Goal: Transaction & Acquisition: Purchase product/service

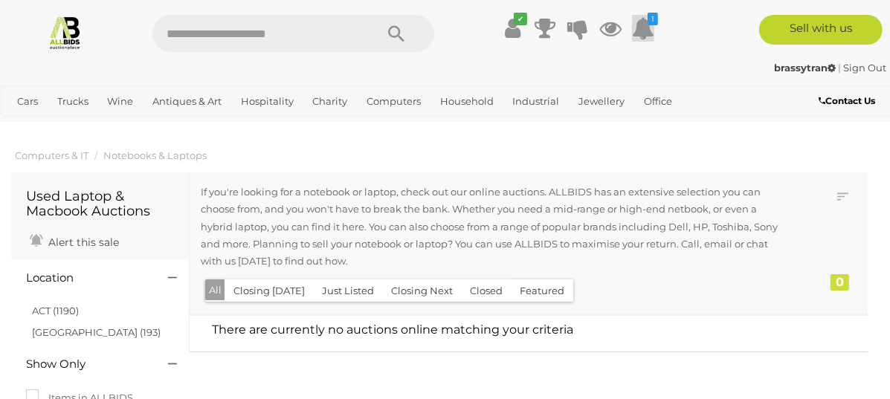
click at [654, 42] on icon at bounding box center [643, 28] width 22 height 27
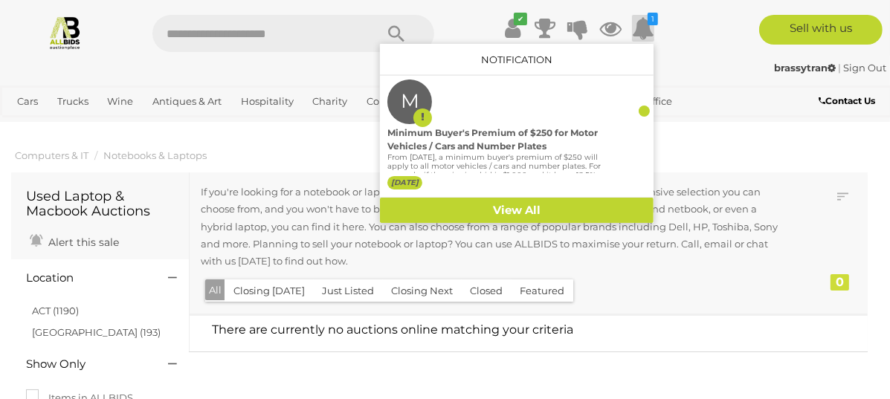
click at [418, 56] on div "✔ Track & Trace 1 M" at bounding box center [445, 28] width 890 height 56
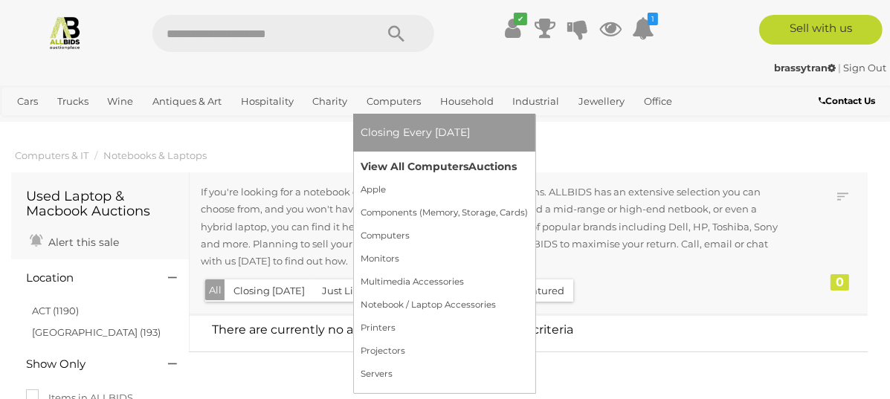
click at [441, 178] on link "View All Computers Auctions" at bounding box center [443, 166] width 167 height 23
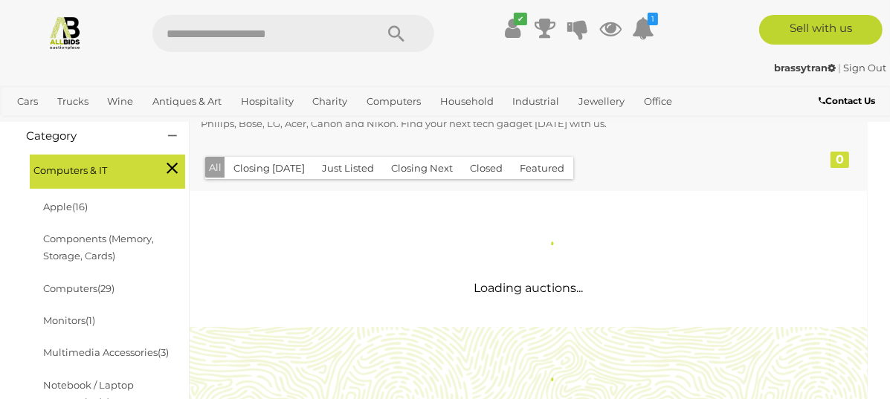
scroll to position [223, 0]
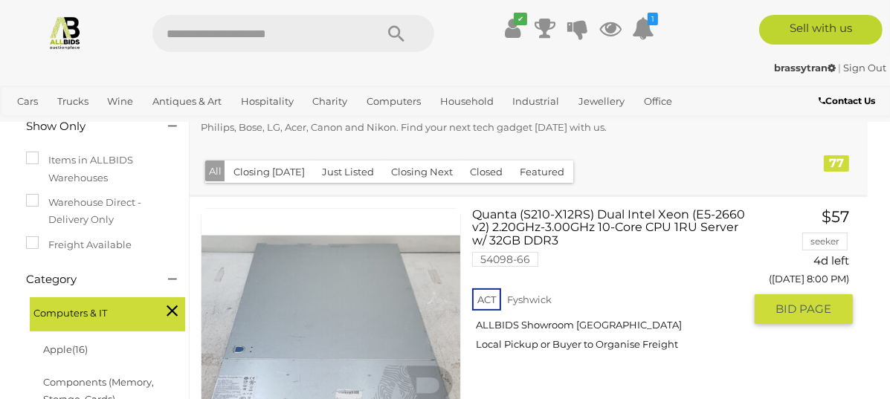
scroll to position [297, 0]
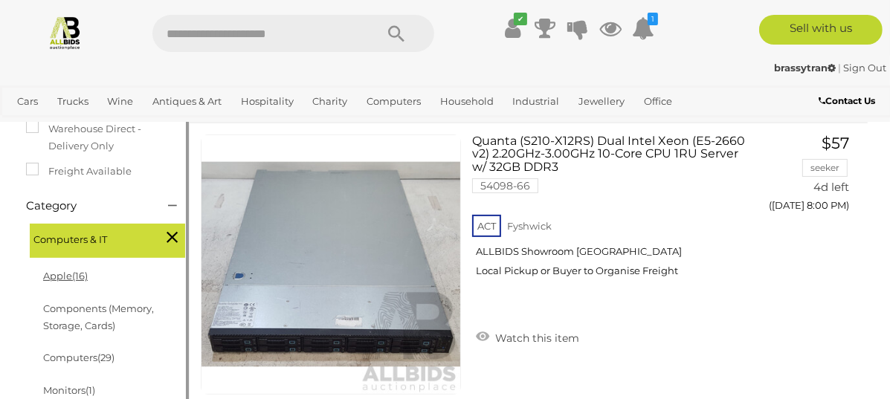
click at [71, 273] on link "Apple (16)" at bounding box center [65, 276] width 45 height 12
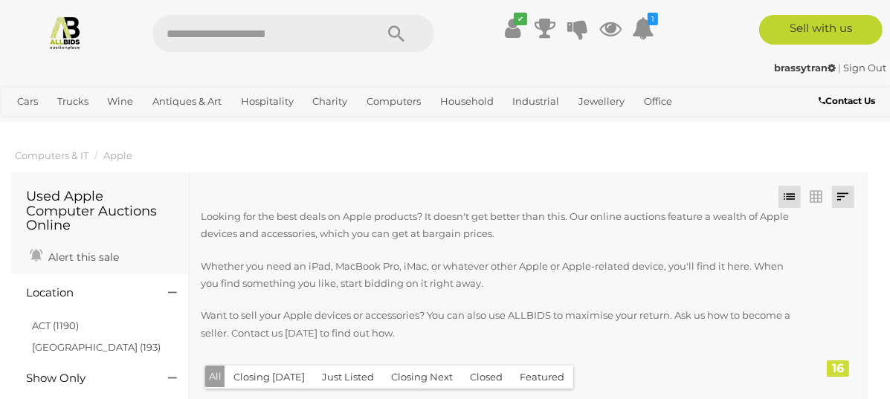
click at [844, 195] on link at bounding box center [843, 197] width 22 height 22
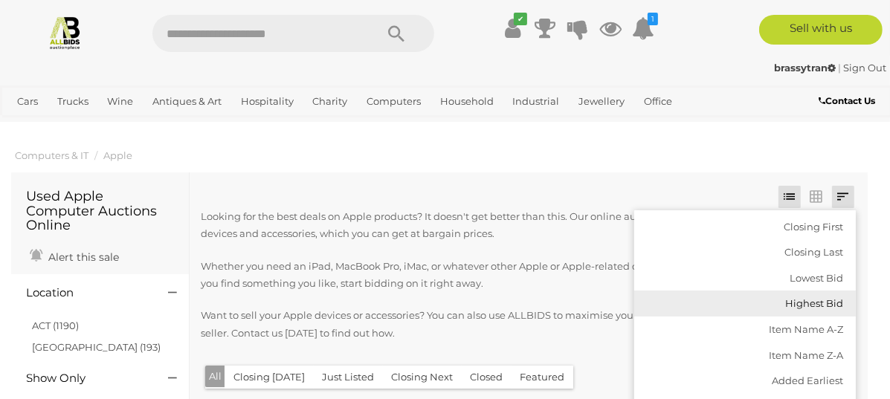
click at [814, 302] on link "Highest Bid" at bounding box center [744, 304] width 221 height 26
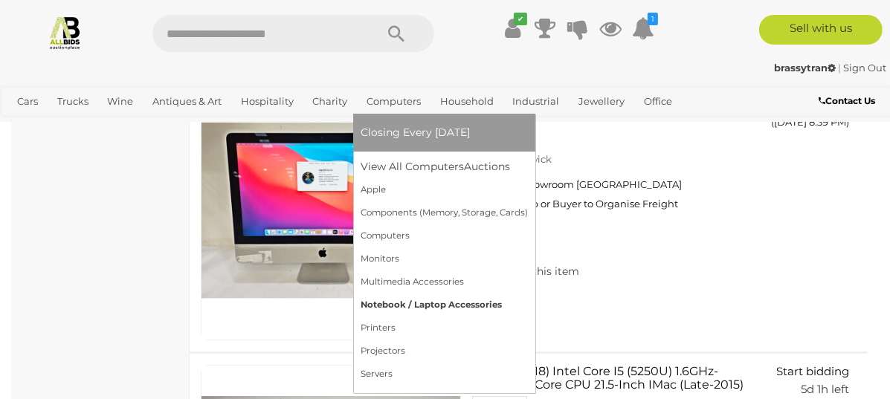
scroll to position [4087, 0]
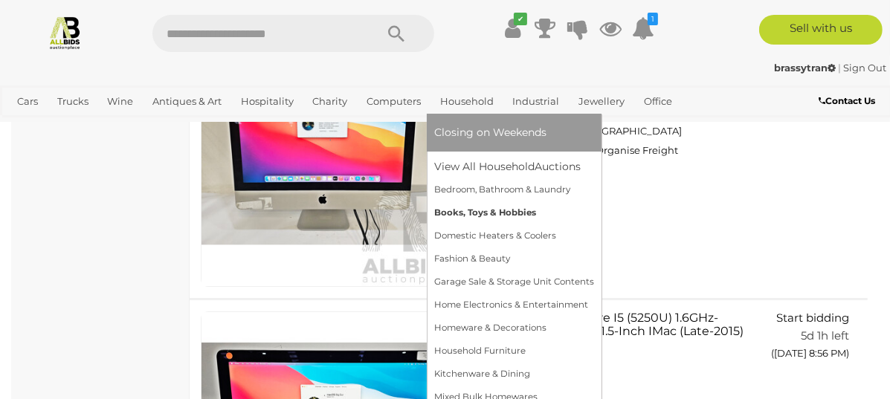
click at [511, 224] on link "Books, Toys & Hobbies" at bounding box center [514, 212] width 160 height 23
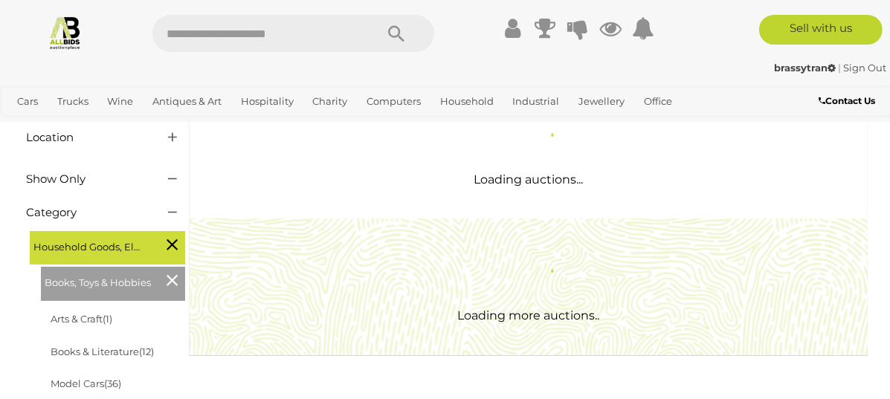
scroll to position [148, 0]
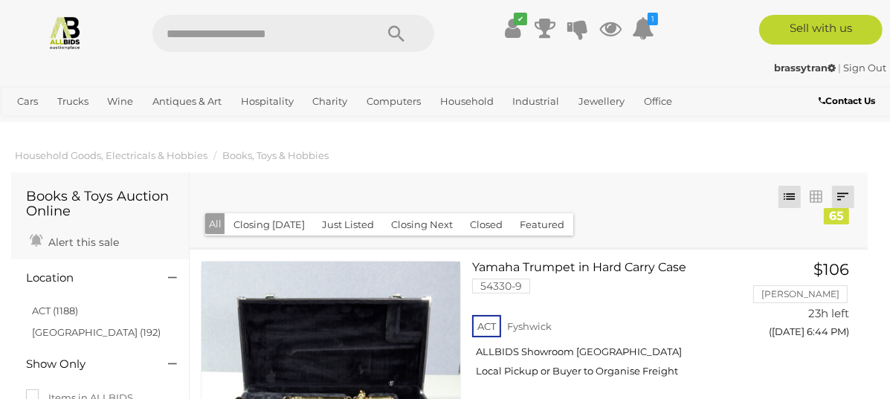
click at [849, 192] on link at bounding box center [843, 197] width 22 height 22
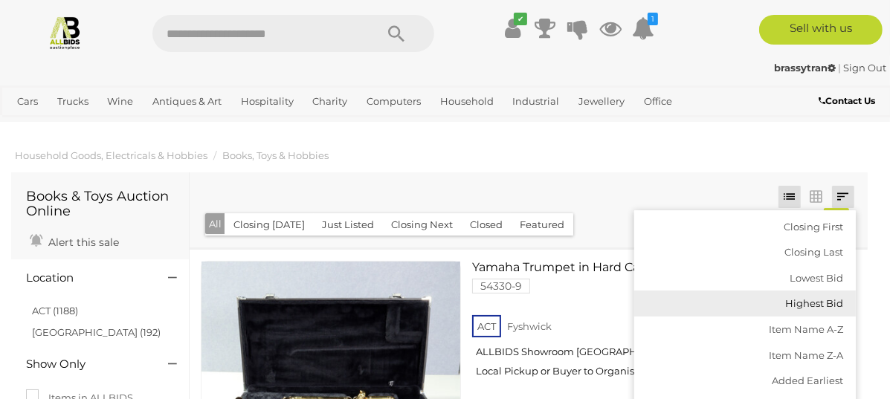
click at [815, 298] on link "Highest Bid" at bounding box center [744, 304] width 221 height 26
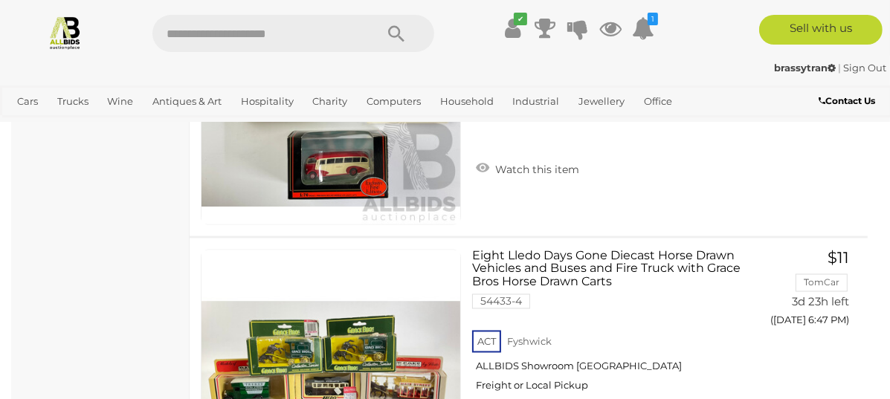
scroll to position [11222, 0]
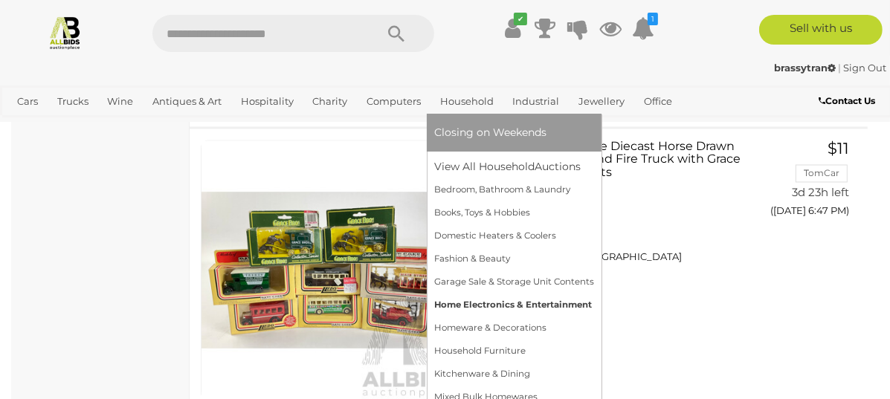
click at [551, 317] on link "Home Electronics & Entertainment" at bounding box center [514, 305] width 160 height 23
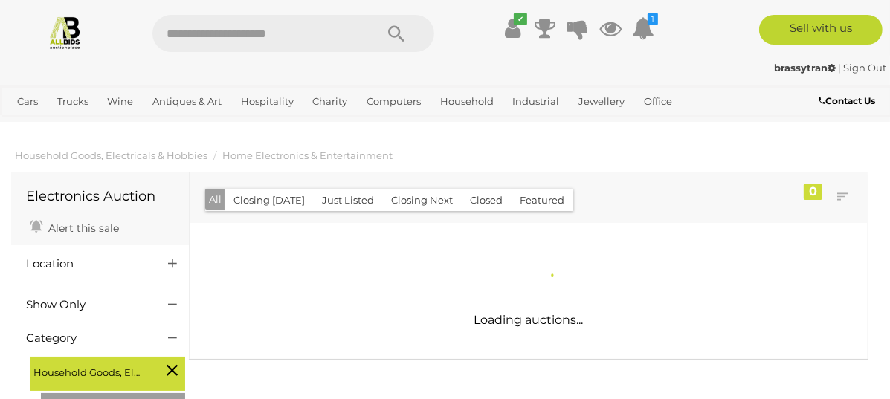
scroll to position [74, 0]
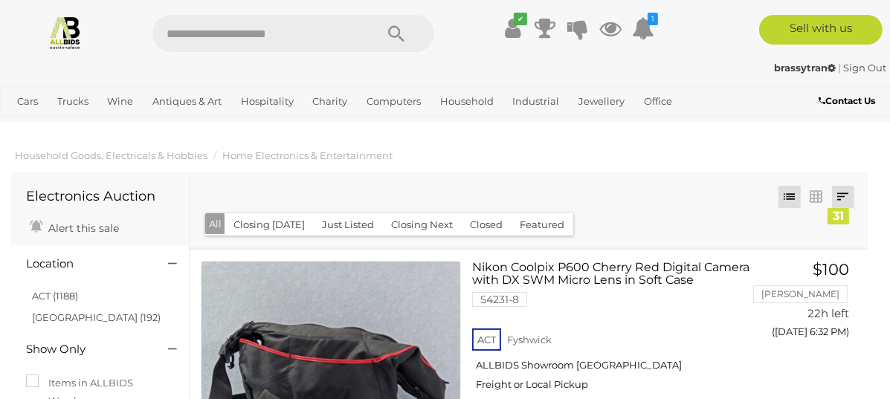
click at [839, 195] on link at bounding box center [843, 197] width 22 height 22
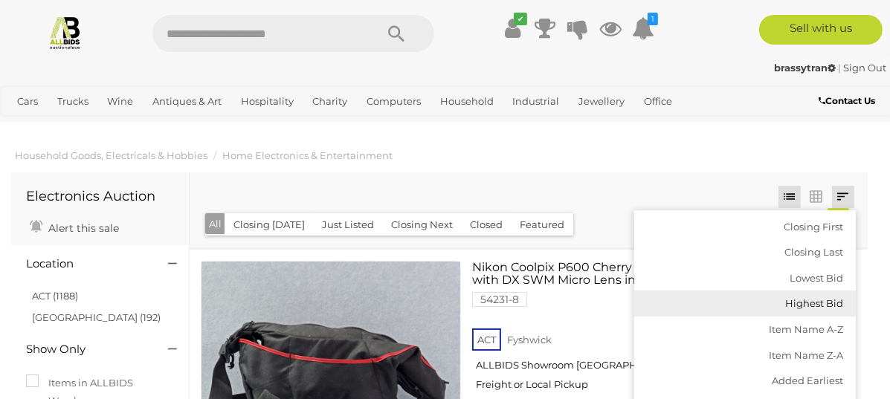
click at [818, 295] on link "Highest Bid" at bounding box center [744, 304] width 221 height 26
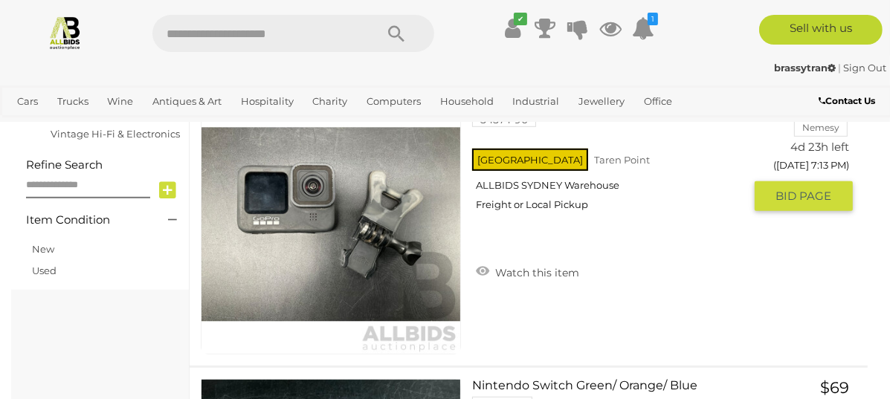
scroll to position [742, 0]
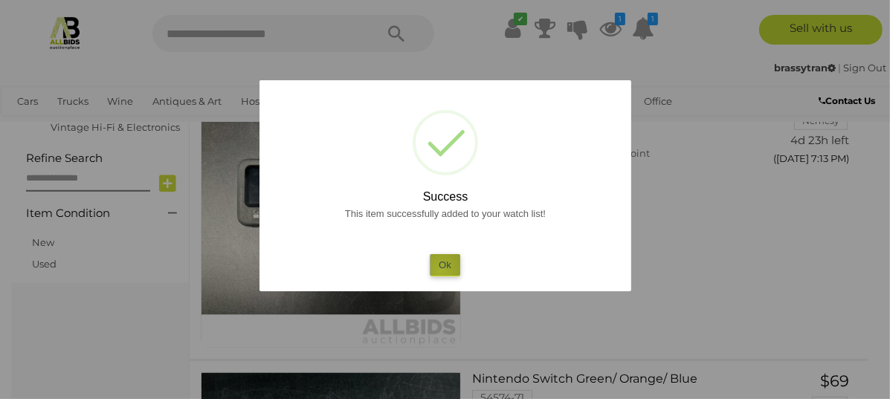
click at [441, 271] on button "Ok" at bounding box center [445, 265] width 30 height 22
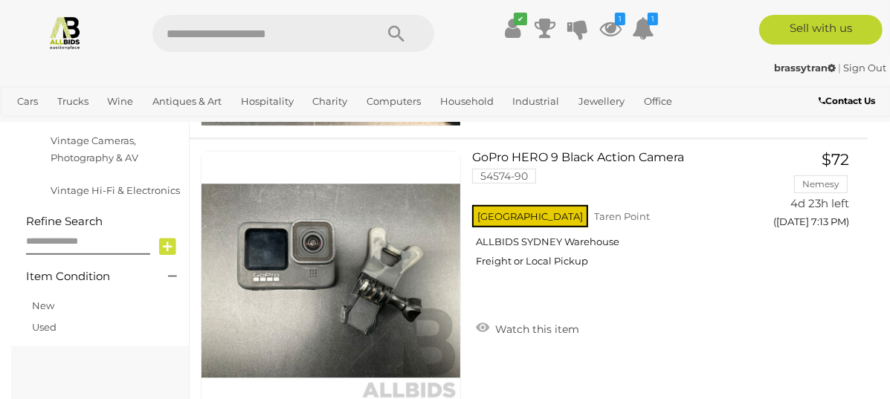
scroll to position [519, 0]
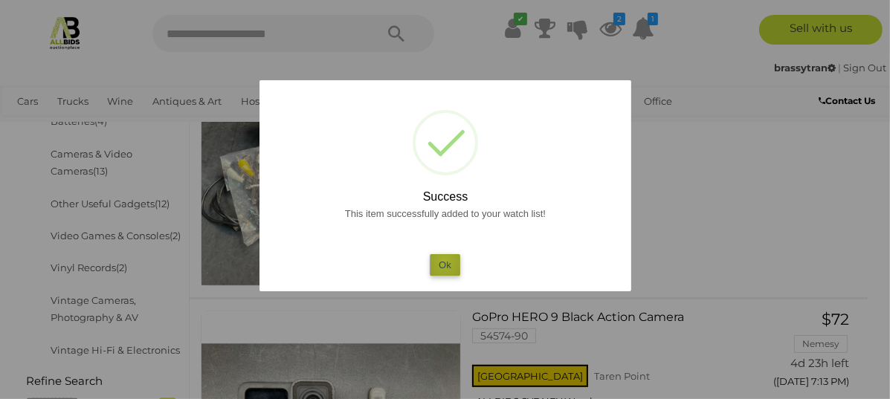
click at [444, 262] on button "Ok" at bounding box center [445, 265] width 30 height 22
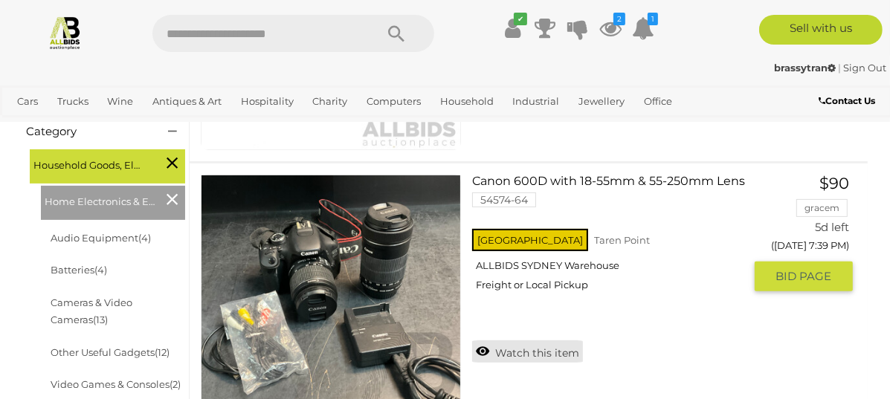
scroll to position [371, 0]
click at [472, 340] on link "Watch this item" at bounding box center [527, 351] width 111 height 22
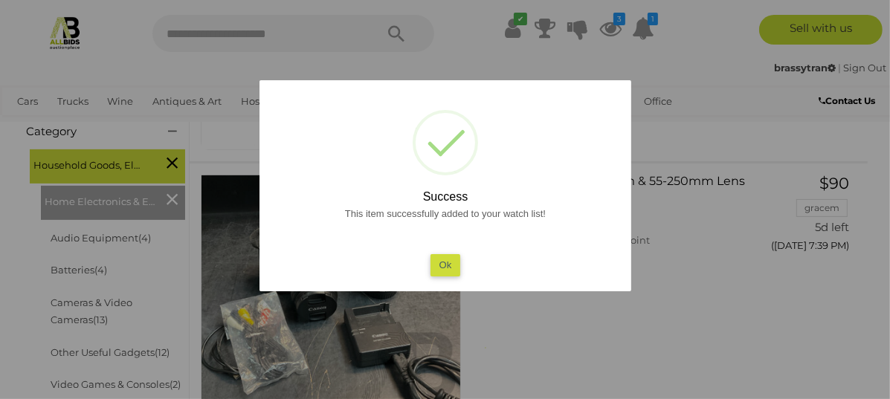
click at [450, 260] on button "Ok" at bounding box center [445, 265] width 30 height 22
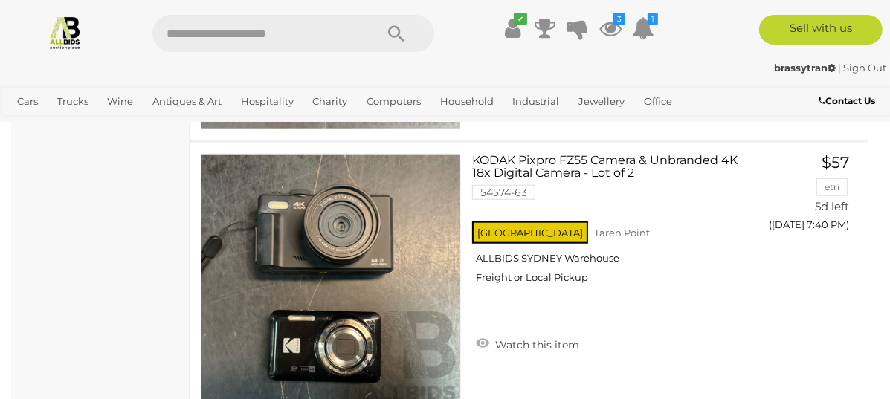
scroll to position [1263, 0]
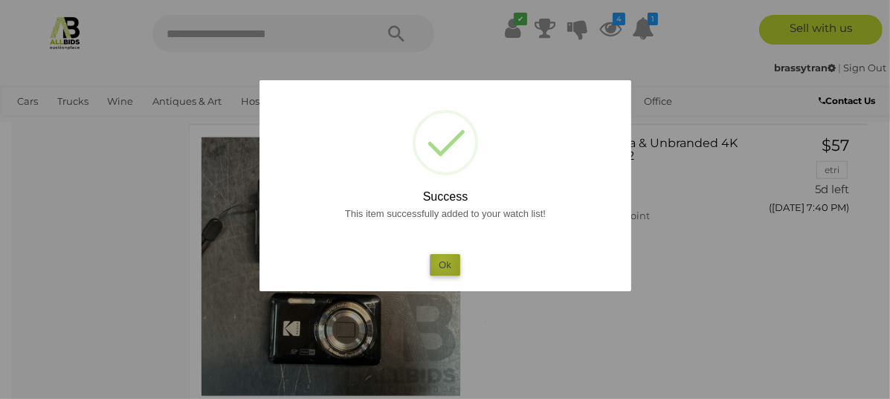
click at [441, 260] on button "Ok" at bounding box center [445, 265] width 30 height 22
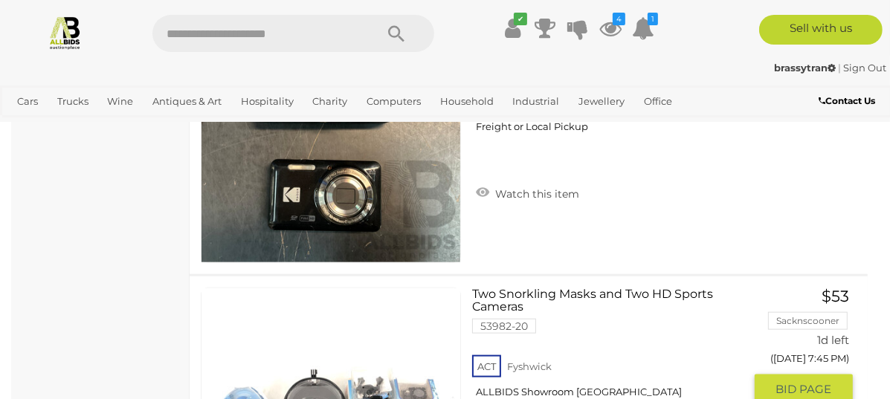
scroll to position [1411, 0]
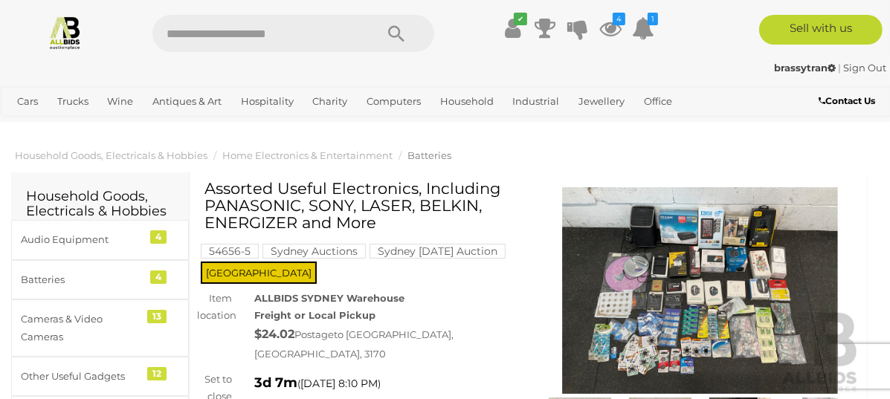
click at [673, 304] on img at bounding box center [700, 290] width 320 height 207
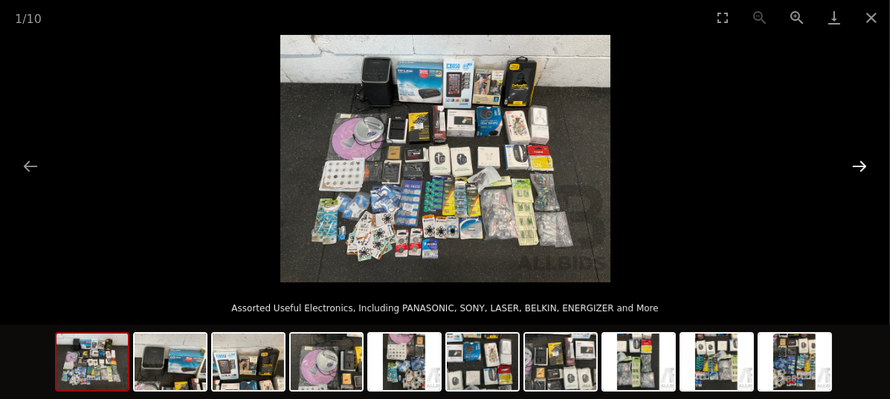
click at [861, 164] on button "Next slide" at bounding box center [859, 166] width 31 height 29
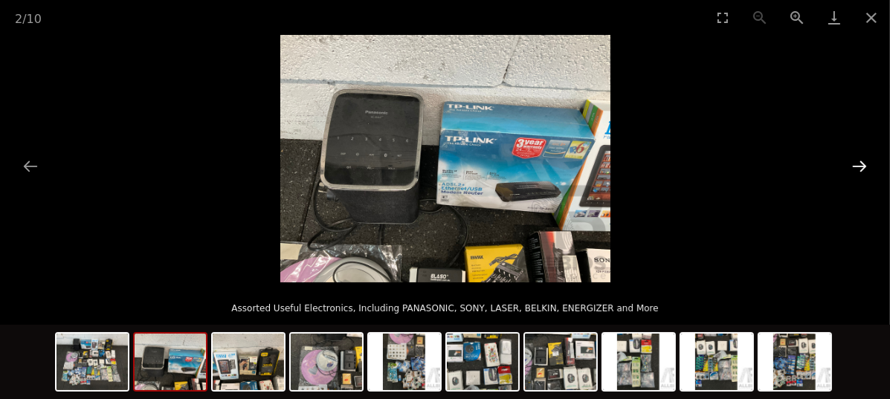
click at [850, 152] on button "Next slide" at bounding box center [859, 166] width 31 height 29
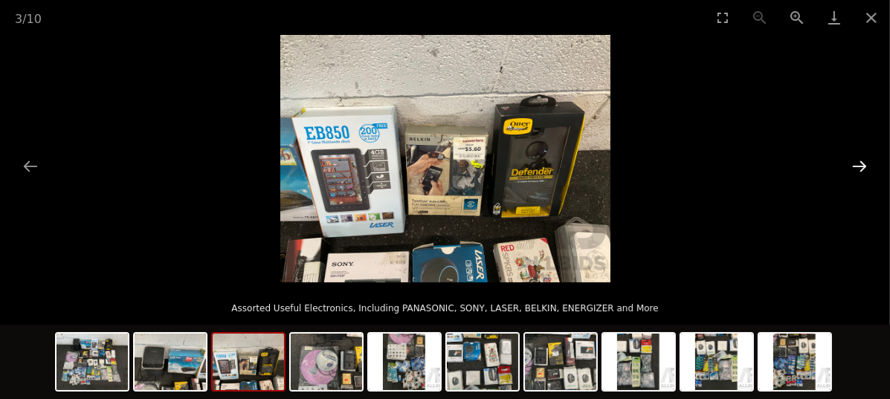
click at [853, 152] on button "Next slide" at bounding box center [859, 166] width 31 height 29
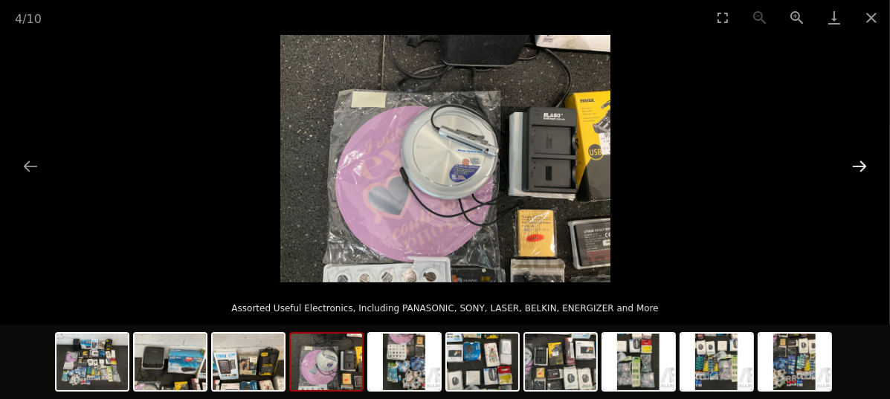
click at [857, 152] on button "Next slide" at bounding box center [859, 166] width 31 height 29
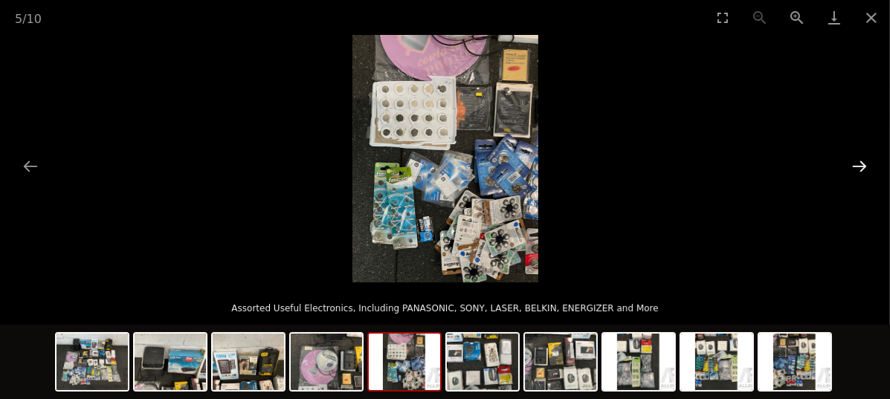
click at [859, 153] on button "Next slide" at bounding box center [859, 166] width 31 height 29
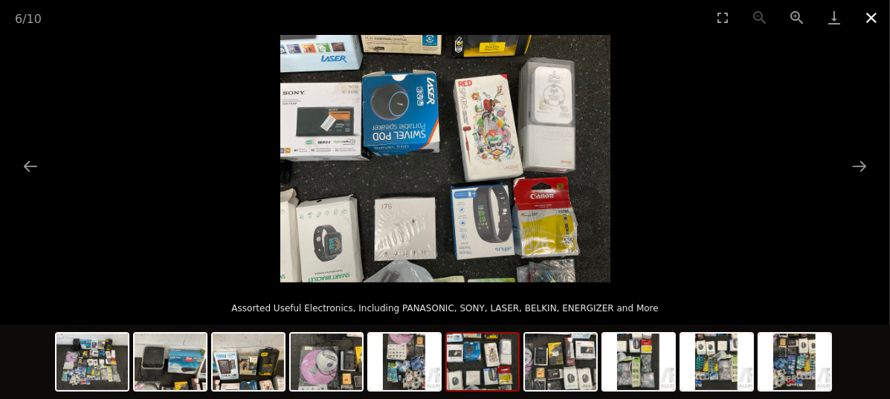
click at [877, 13] on button "Close gallery" at bounding box center [870, 17] width 37 height 35
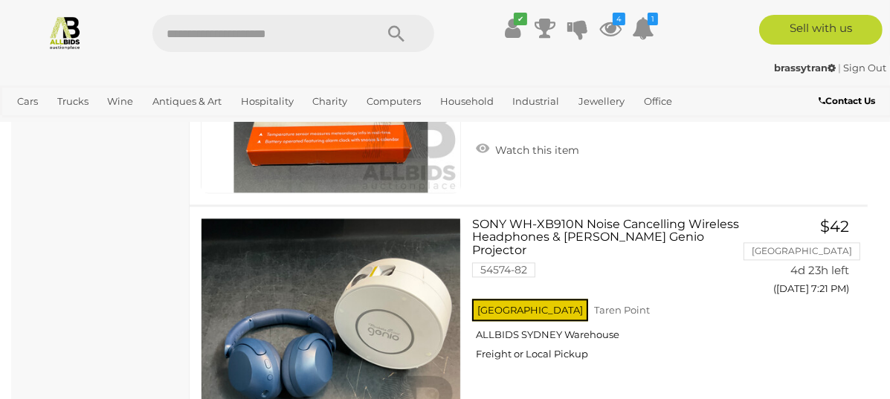
scroll to position [2629, 0]
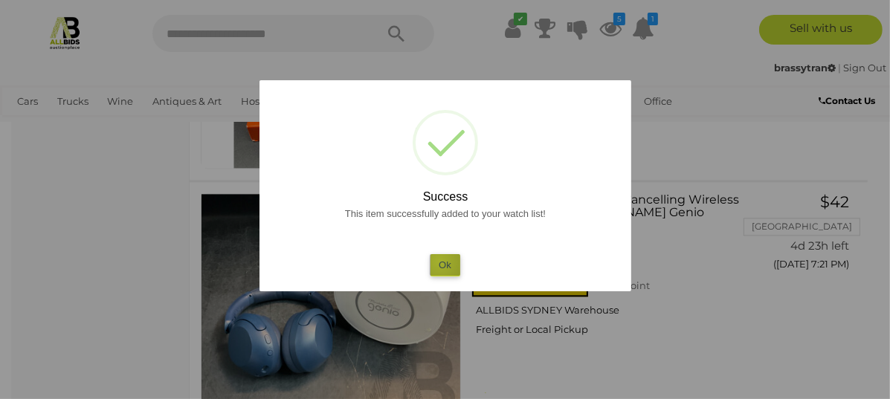
click at [439, 261] on button "Ok" at bounding box center [445, 265] width 30 height 22
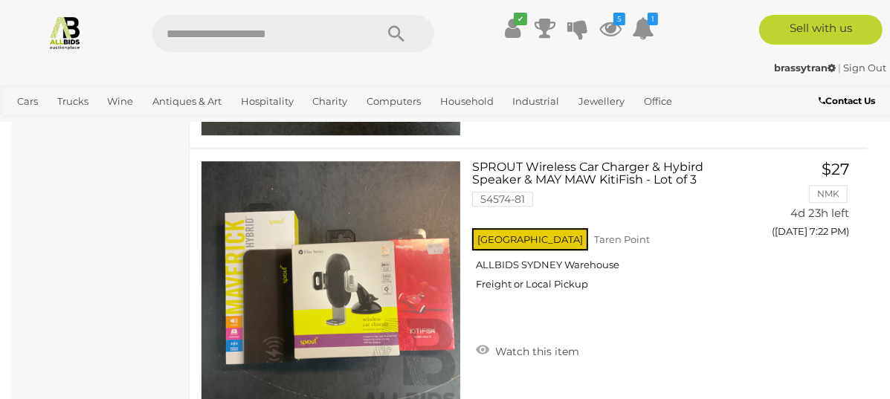
scroll to position [3521, 0]
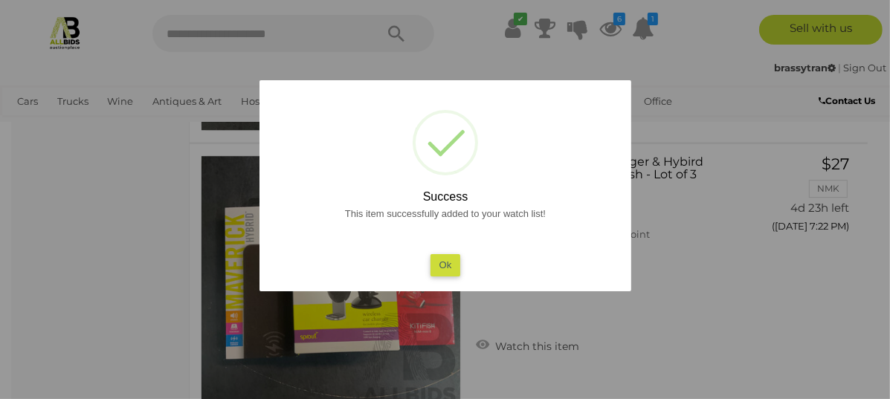
click at [445, 257] on button "Ok" at bounding box center [445, 265] width 30 height 22
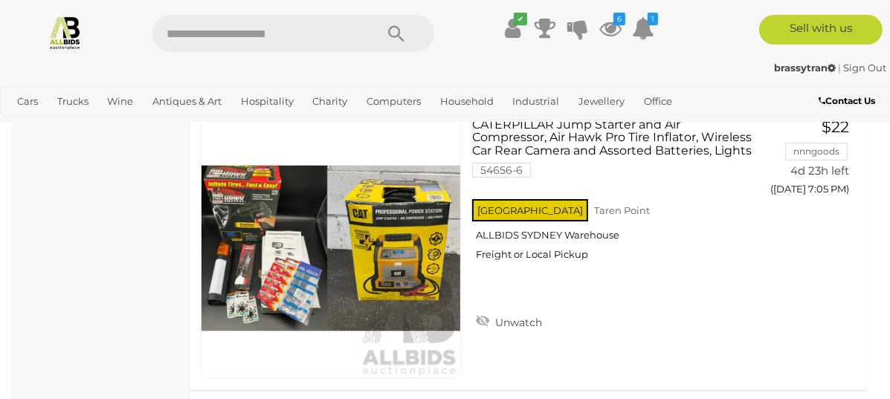
scroll to position [4413, 0]
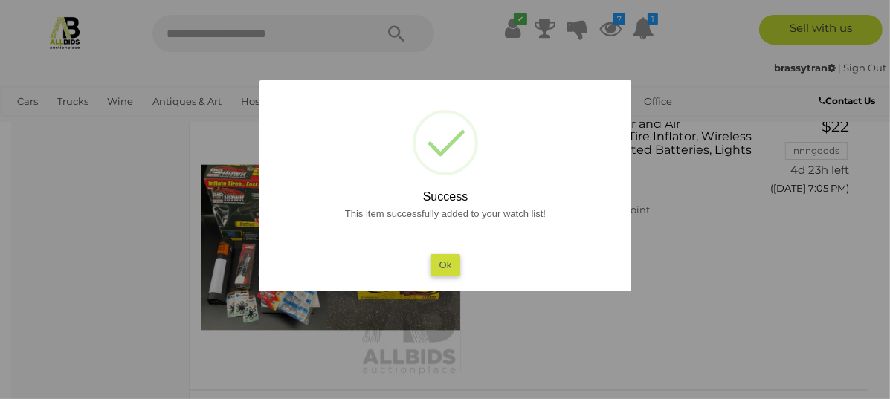
click at [450, 267] on button "Ok" at bounding box center [445, 265] width 30 height 22
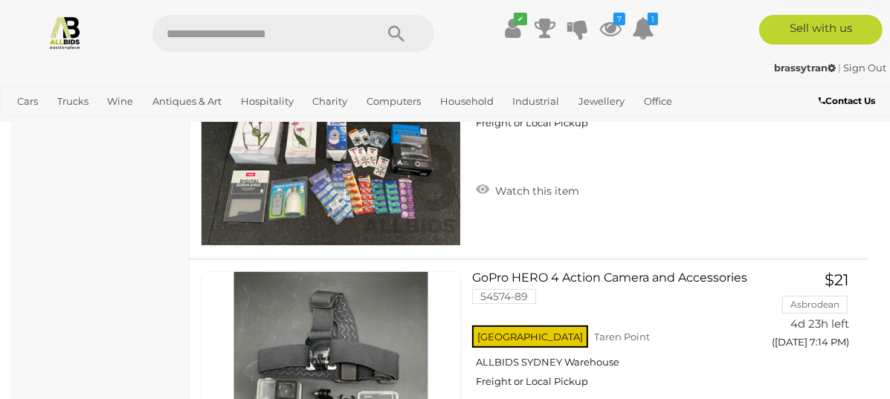
scroll to position [4859, 0]
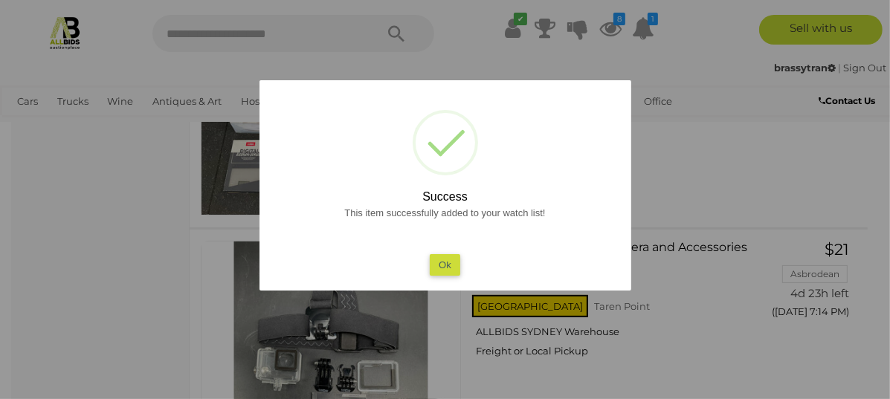
click at [438, 261] on button "Ok" at bounding box center [445, 265] width 30 height 22
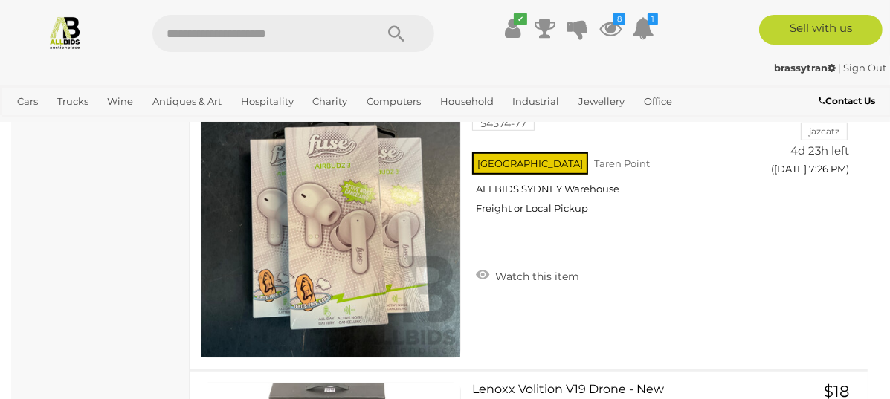
scroll to position [5379, 0]
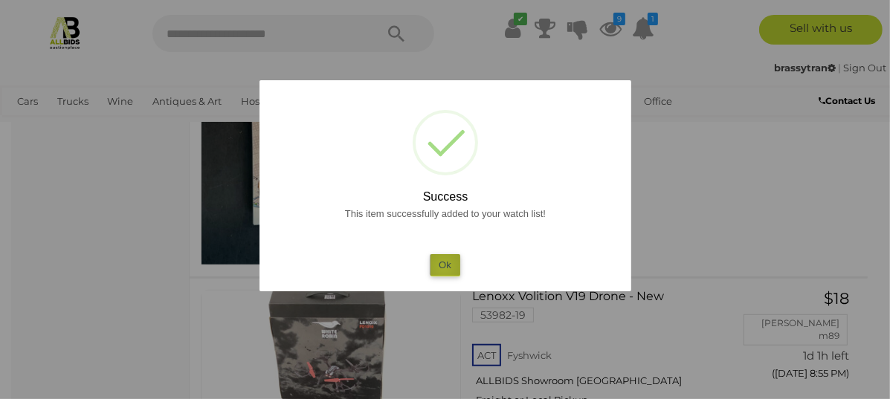
click at [444, 267] on button "Ok" at bounding box center [445, 265] width 30 height 22
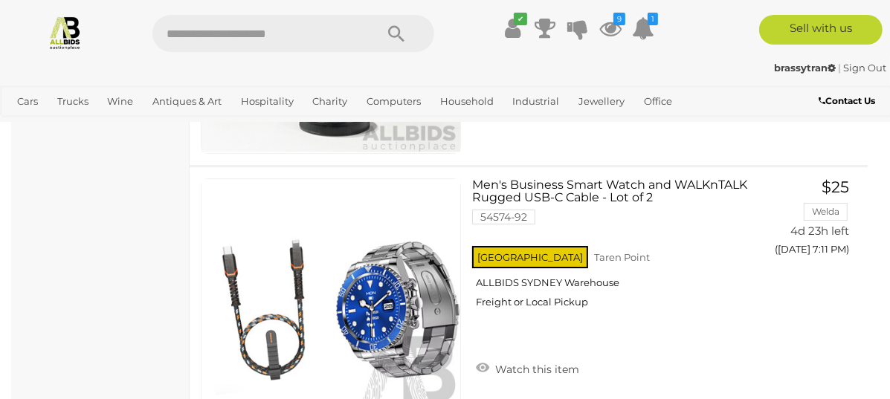
scroll to position [3602, 0]
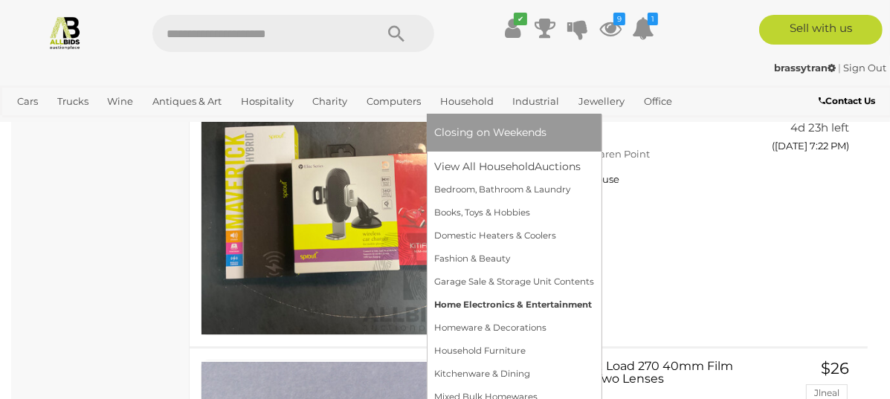
click at [514, 317] on link "Home Electronics & Entertainment" at bounding box center [514, 305] width 160 height 23
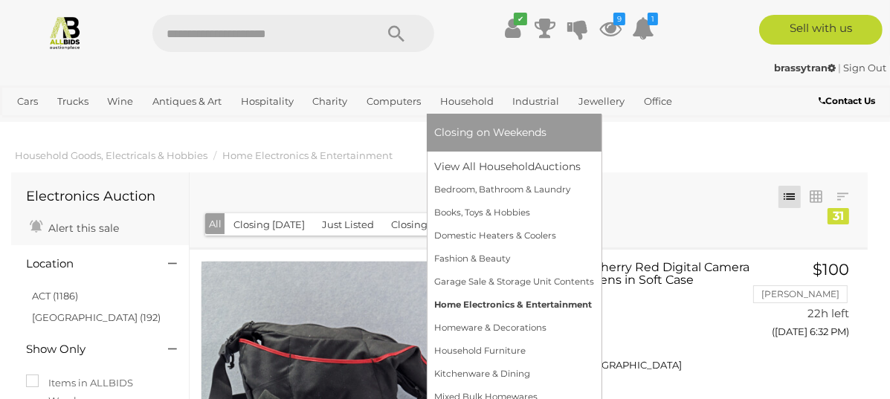
click at [548, 317] on link "Home Electronics & Entertainment" at bounding box center [514, 305] width 160 height 23
click at [544, 317] on link "Home Electronics & Entertainment" at bounding box center [514, 305] width 160 height 23
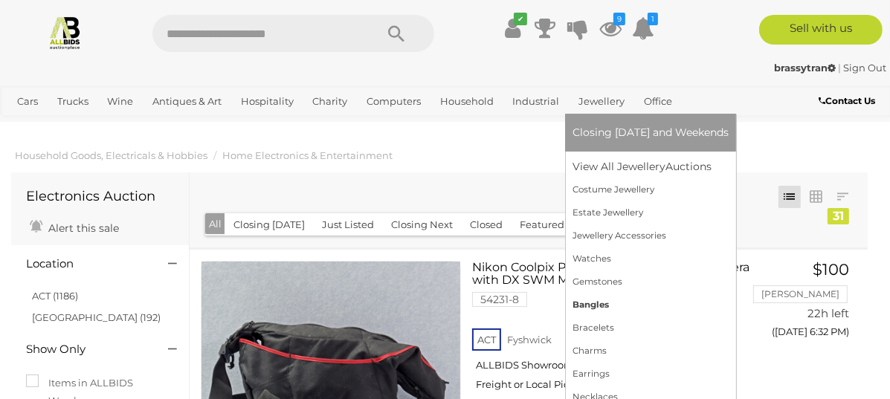
click at [659, 317] on link "Bangles" at bounding box center [650, 305] width 156 height 23
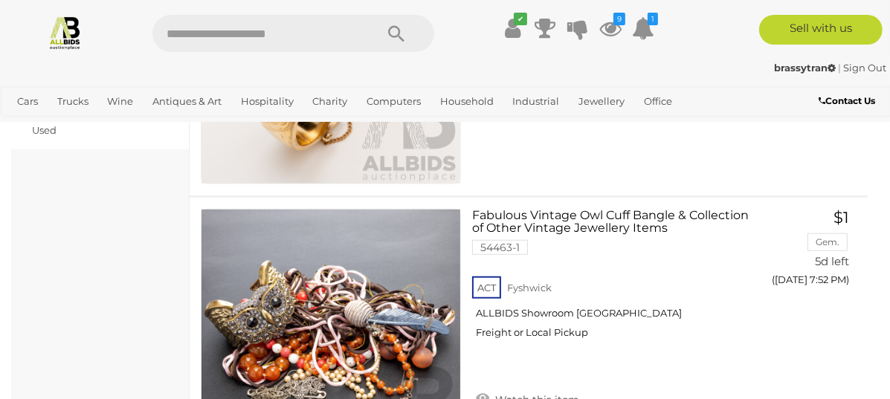
scroll to position [742, 0]
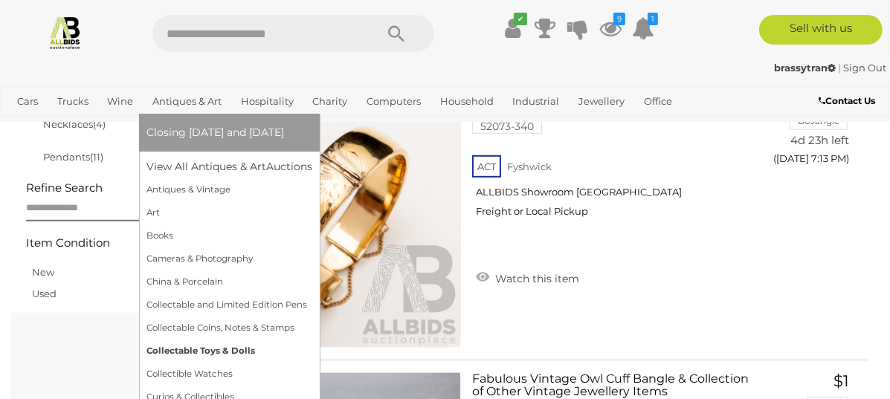
click at [204, 363] on link "Collectable Toys & Dolls" at bounding box center [229, 351] width 166 height 23
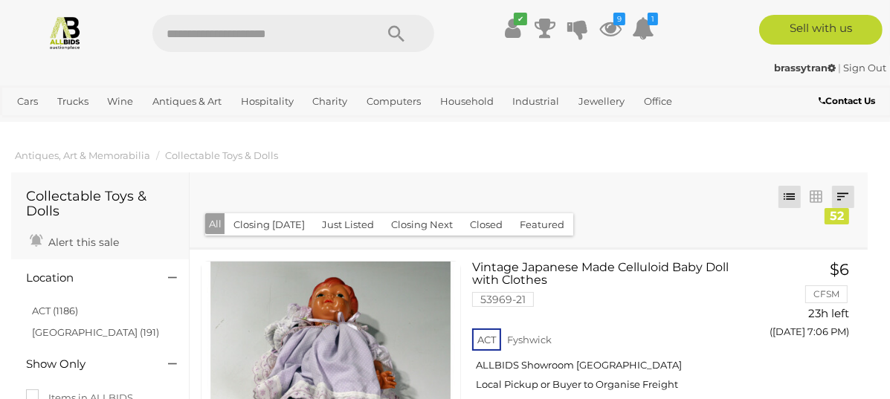
click at [837, 194] on link at bounding box center [843, 197] width 22 height 22
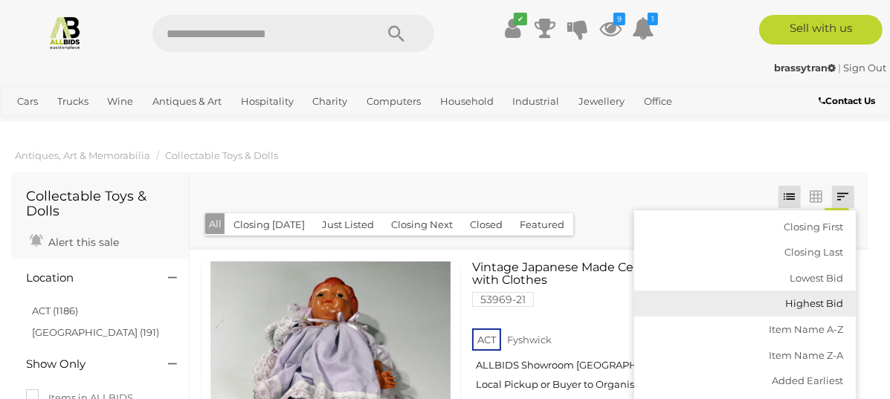
click at [805, 302] on link "Highest Bid" at bounding box center [744, 304] width 221 height 26
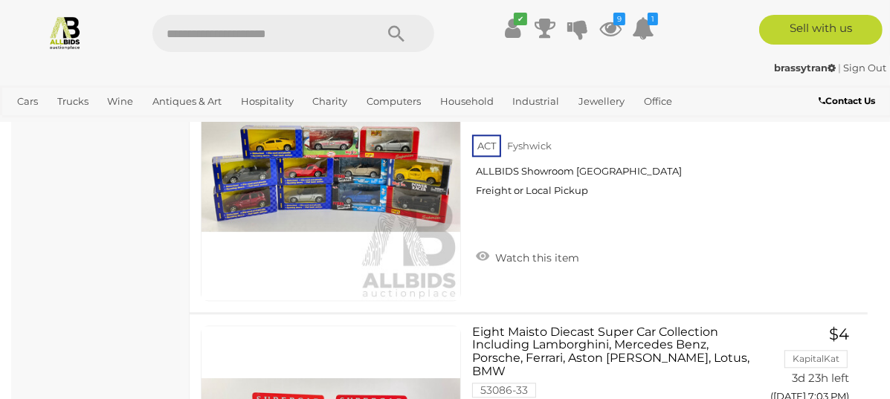
scroll to position [11593, 0]
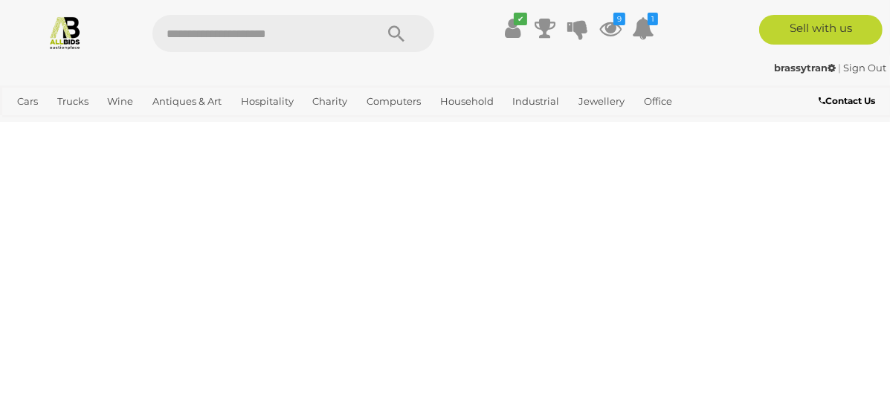
scroll to position [97, 0]
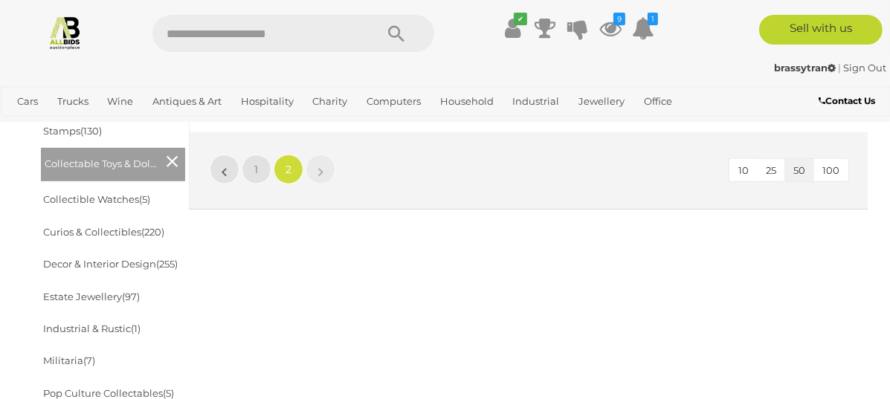
scroll to position [691, 0]
